Goal: Task Accomplishment & Management: Use online tool/utility

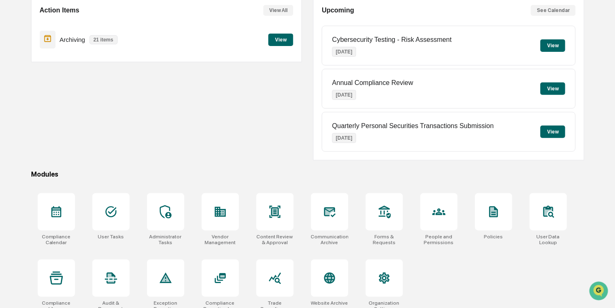
scroll to position [92, 0]
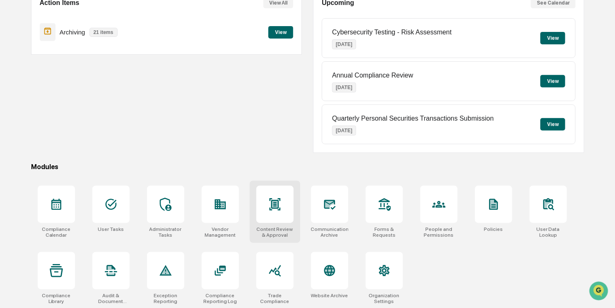
click at [281, 212] on div at bounding box center [274, 203] width 37 height 37
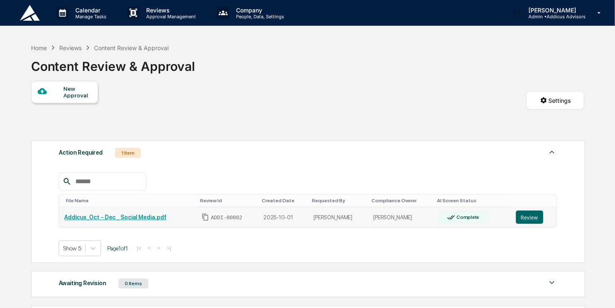
click at [159, 214] on link "Addicus_Oct - Dec _ Social Media.pdf" at bounding box center [115, 217] width 102 height 7
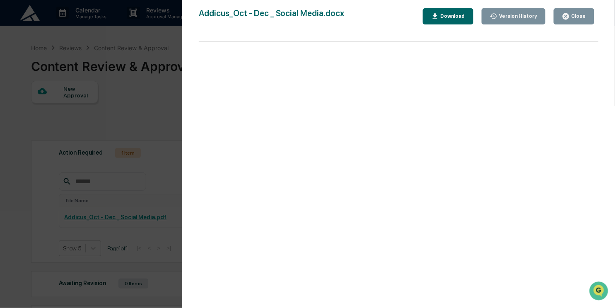
click at [564, 19] on icon "button" at bounding box center [566, 16] width 8 height 8
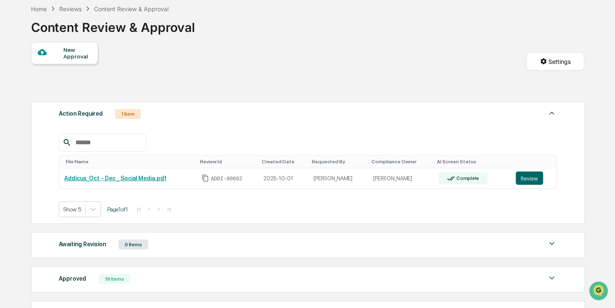
scroll to position [54, 0]
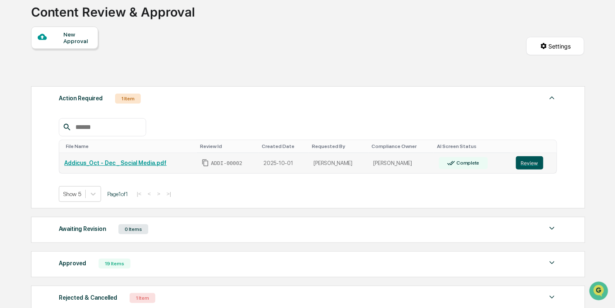
click at [527, 160] on button "Review" at bounding box center [529, 162] width 27 height 13
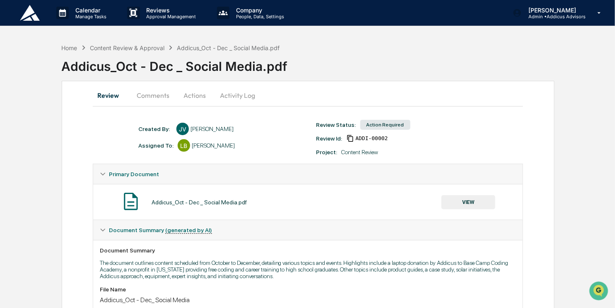
click at [245, 96] on button "Activity Log" at bounding box center [237, 95] width 48 height 20
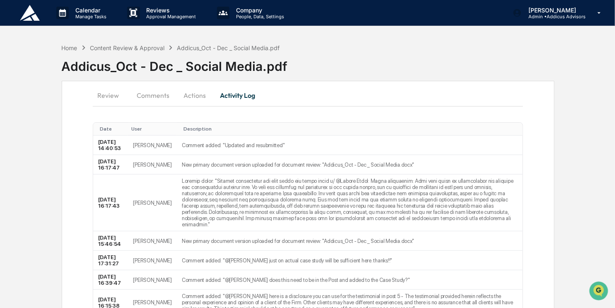
click at [161, 97] on button "Comments" at bounding box center [153, 95] width 46 height 20
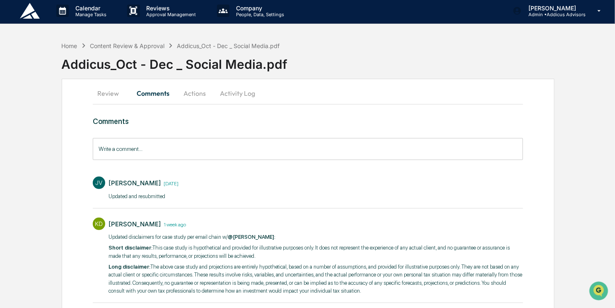
click at [187, 94] on button "Actions" at bounding box center [194, 93] width 37 height 20
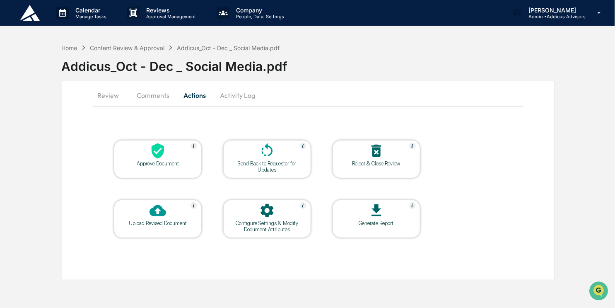
click at [114, 99] on button "Review" at bounding box center [111, 95] width 37 height 20
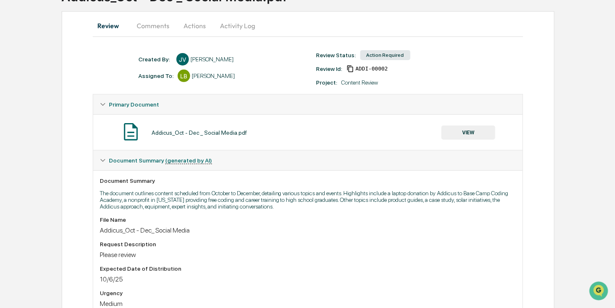
scroll to position [69, 0]
click at [463, 135] on button "VIEW" at bounding box center [468, 133] width 54 height 14
